Goal: Information Seeking & Learning: Compare options

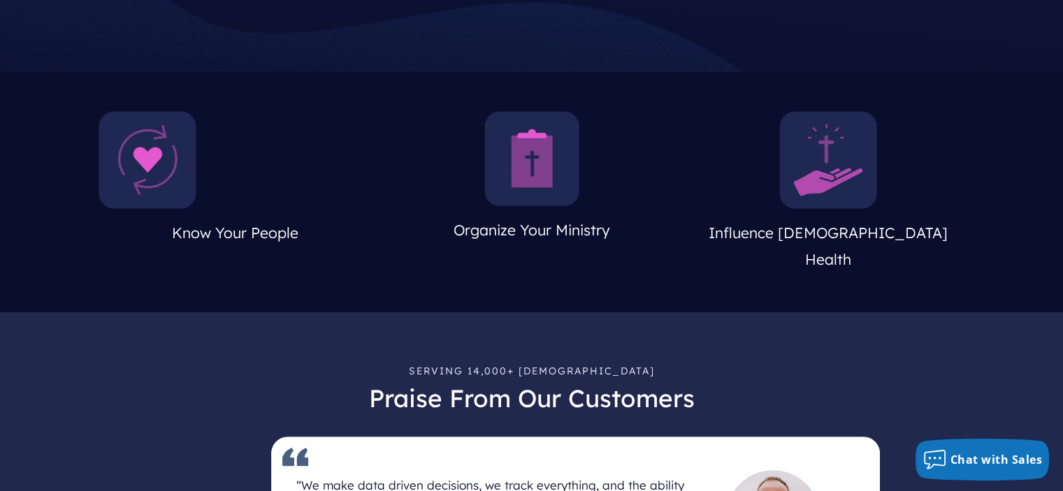
scroll to position [559, 0]
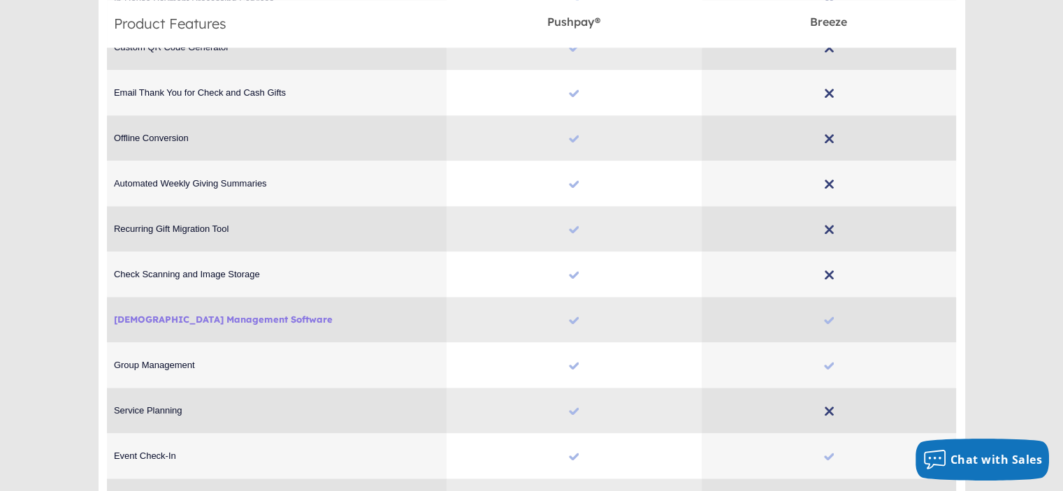
scroll to position [1747, 0]
